Goal: Share content

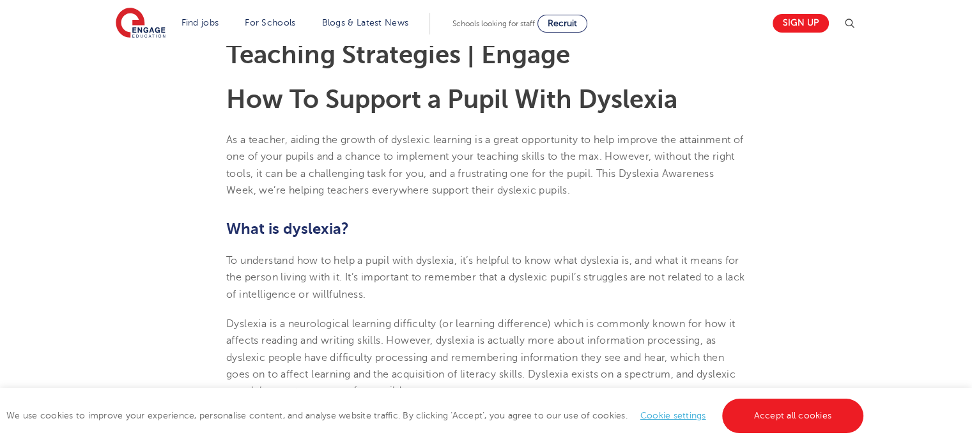
scroll to position [385, 0]
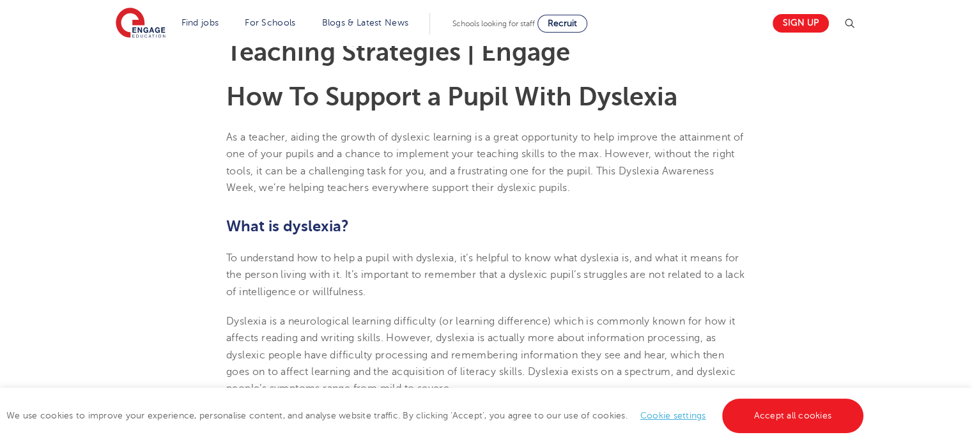
click at [806, 427] on link "Accept all cookies" at bounding box center [793, 416] width 142 height 34
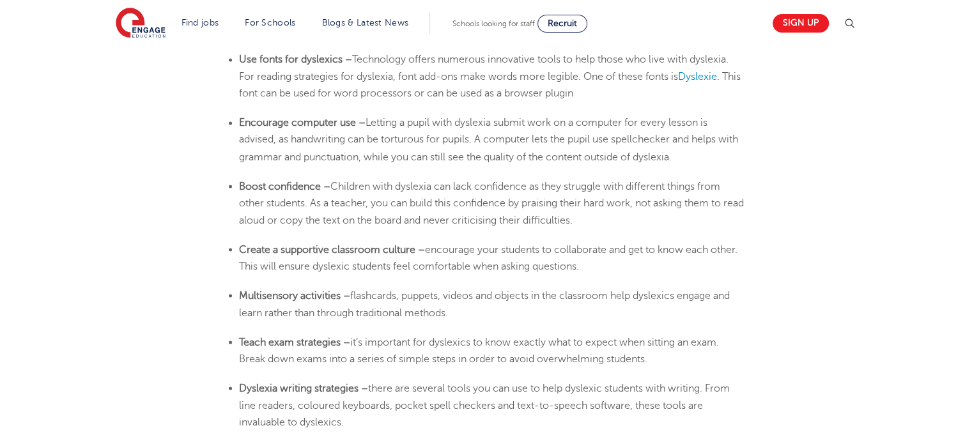
scroll to position [2273, 0]
click at [707, 75] on span "Dyslexie" at bounding box center [697, 77] width 39 height 11
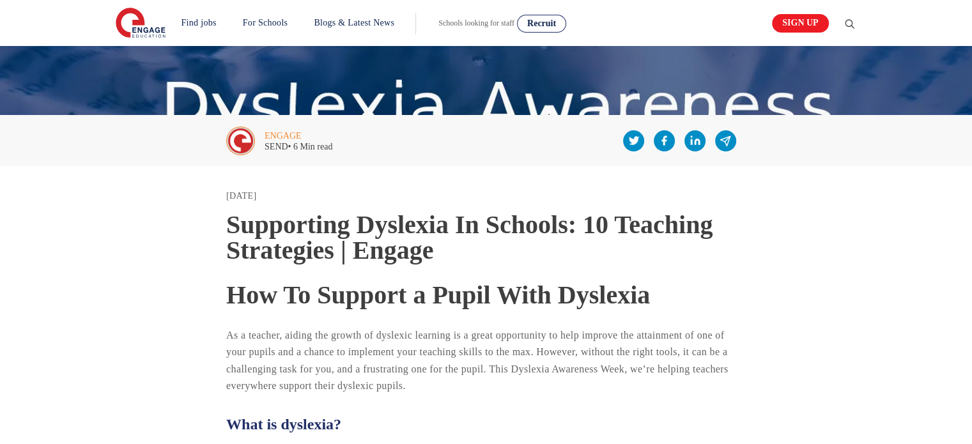
scroll to position [193, 0]
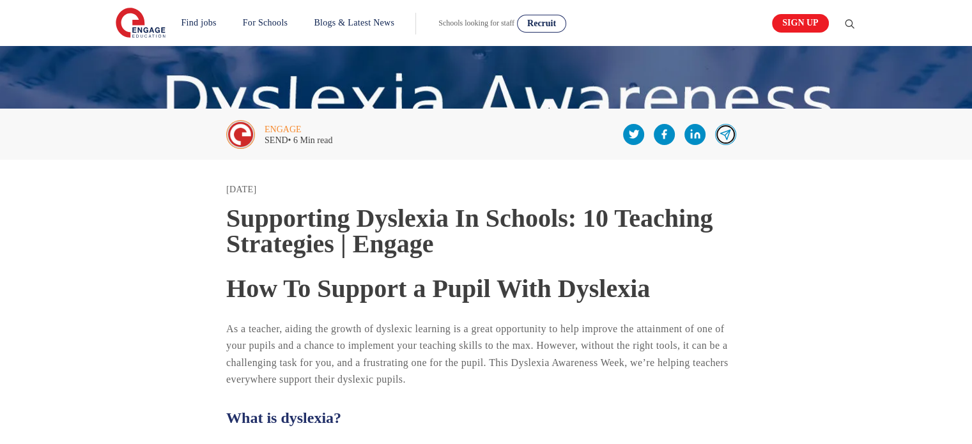
click at [722, 137] on icon at bounding box center [724, 134] width 11 height 15
click at [723, 138] on icon at bounding box center [724, 134] width 11 height 15
click at [695, 134] on icon at bounding box center [697, 135] width 6 height 6
click at [725, 133] on icon at bounding box center [726, 135] width 10 height 10
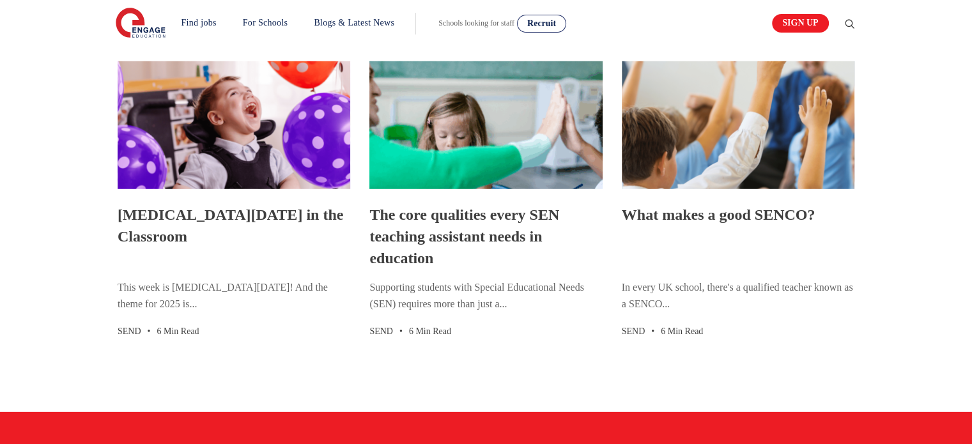
scroll to position [3705, 0]
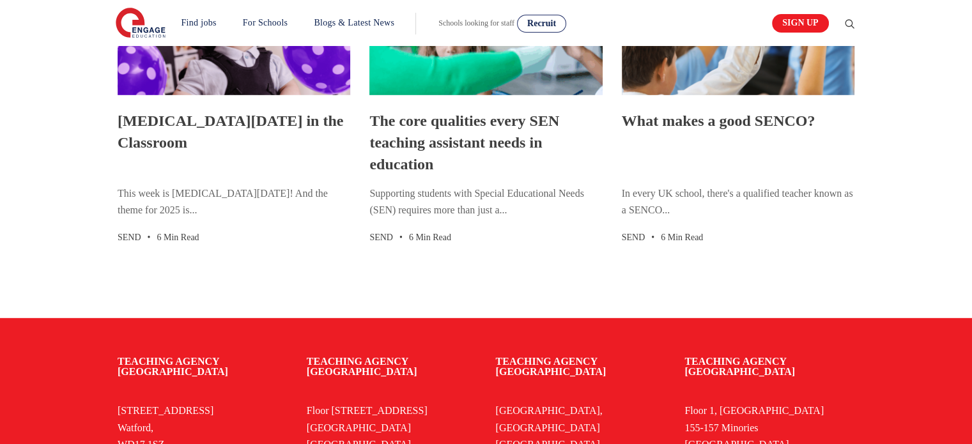
drag, startPoint x: 230, startPoint y: 177, endPoint x: 614, endPoint y: 284, distance: 398.5
